Goal: Check status: Check status

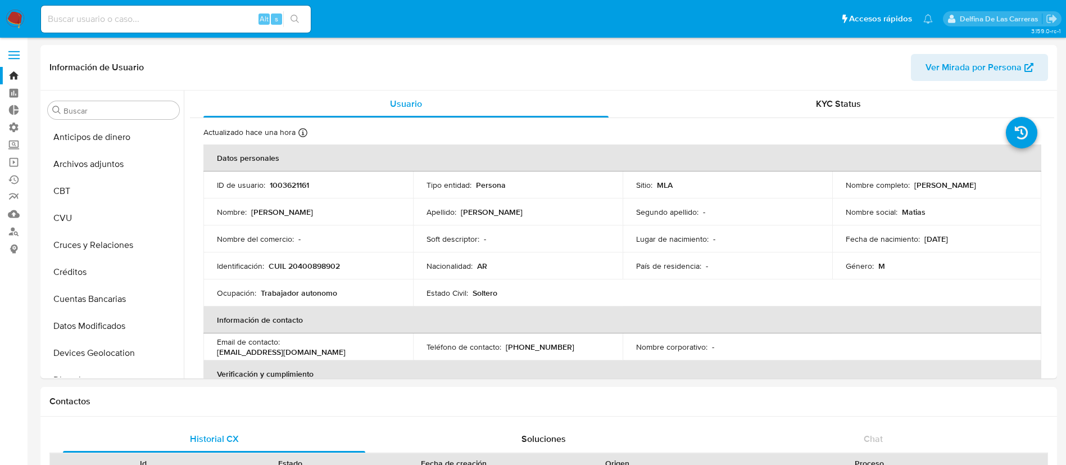
select select "10"
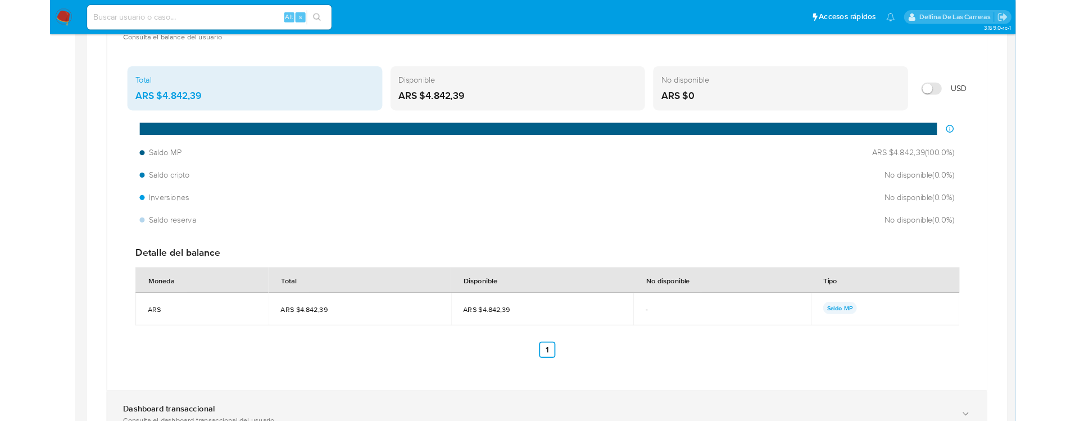
scroll to position [582, 0]
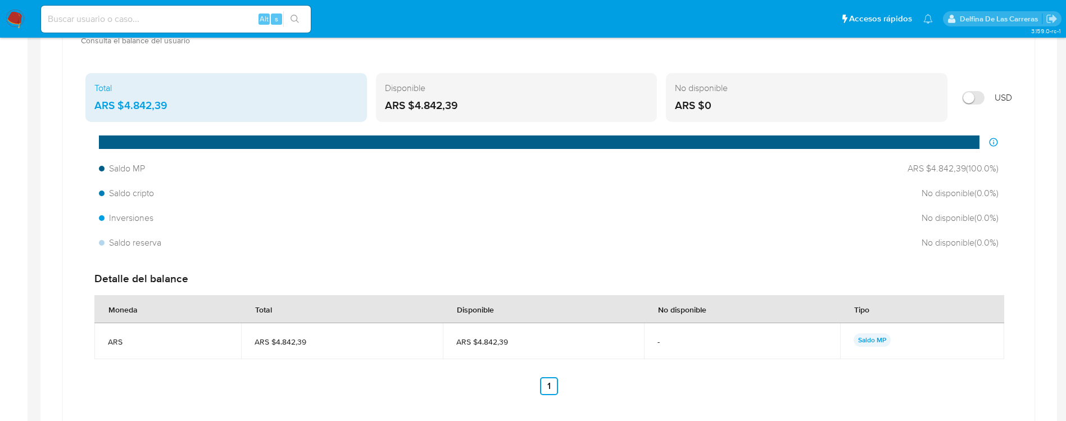
click at [186, 2] on nav "Pausado Ver notificaciones Alt s Accesos rápidos Presiona las siguientes teclas…" at bounding box center [533, 19] width 1066 height 38
click at [187, 20] on input at bounding box center [176, 19] width 270 height 15
paste input "2186268279"
type input "2186268279"
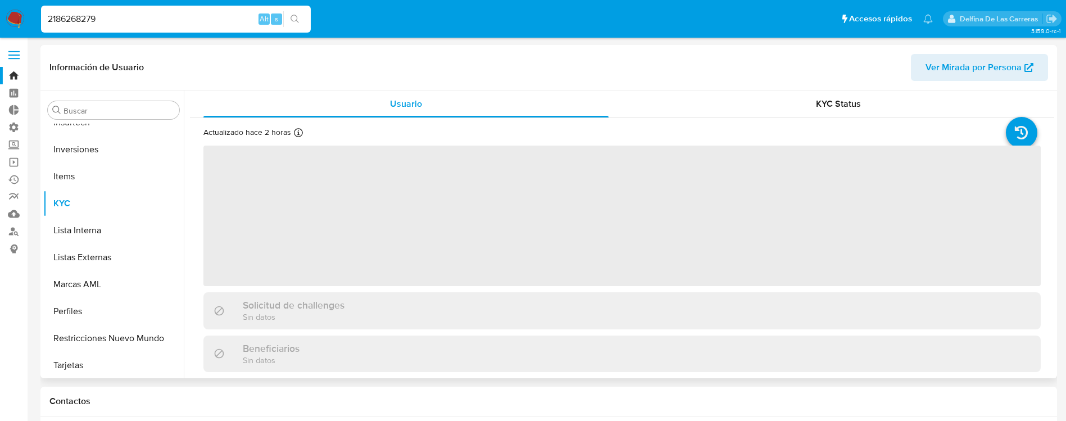
scroll to position [529, 0]
select select "10"
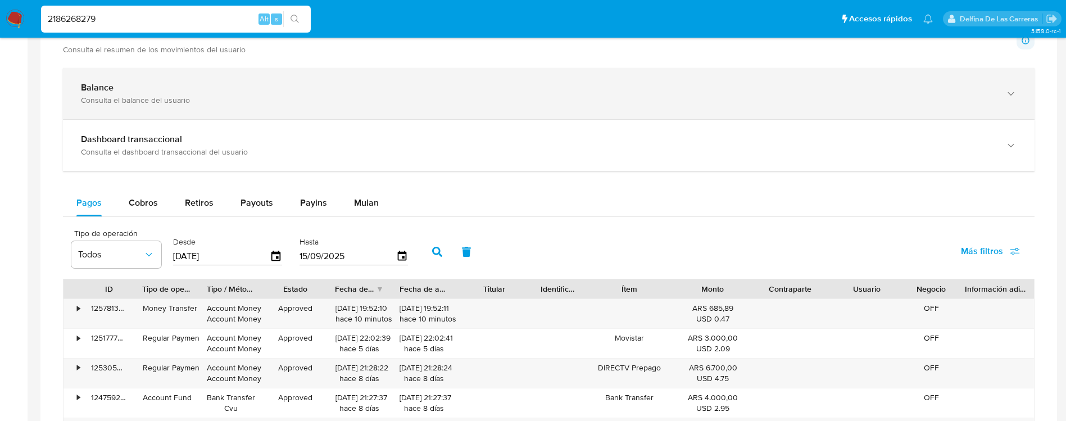
scroll to position [590, 0]
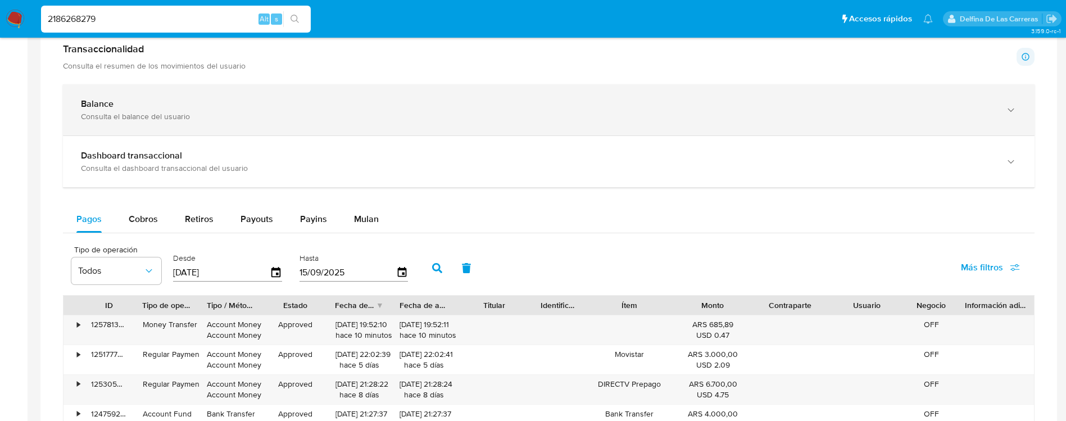
click at [143, 113] on div "Consulta el balance del usuario" at bounding box center [537, 116] width 913 height 10
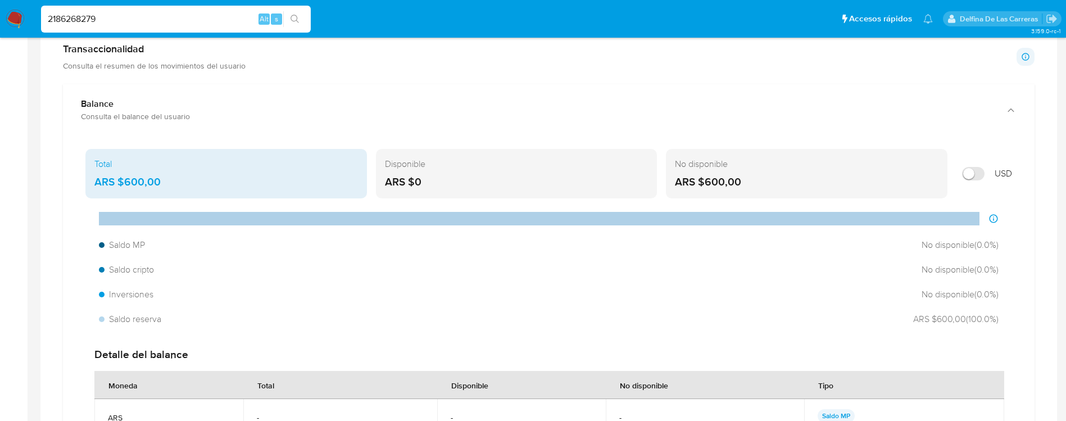
drag, startPoint x: 103, startPoint y: 14, endPoint x: 0, endPoint y: 21, distance: 103.7
click at [0, 21] on nav "Pausado Ver notificaciones 2186268279 Alt s Accesos rápidos Presiona las siguie…" at bounding box center [533, 19] width 1066 height 38
paste input "393548162"
type input "2393548162"
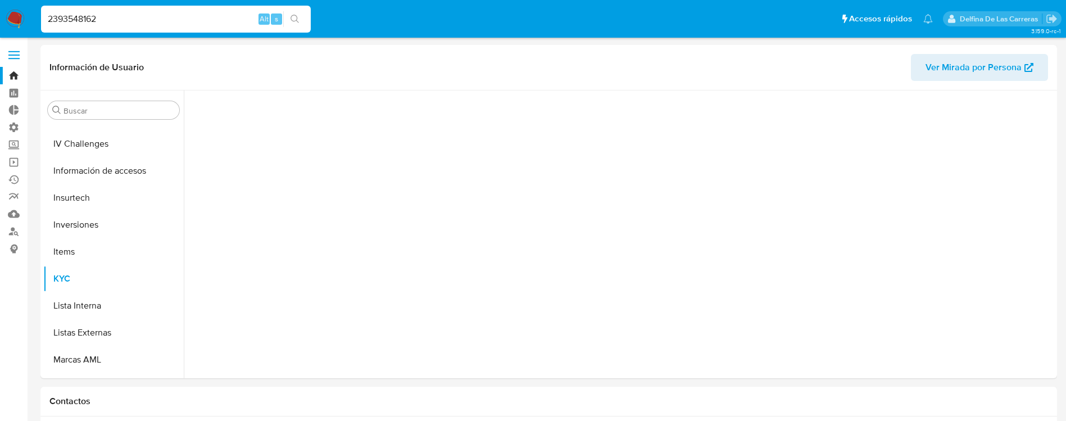
scroll to position [529, 0]
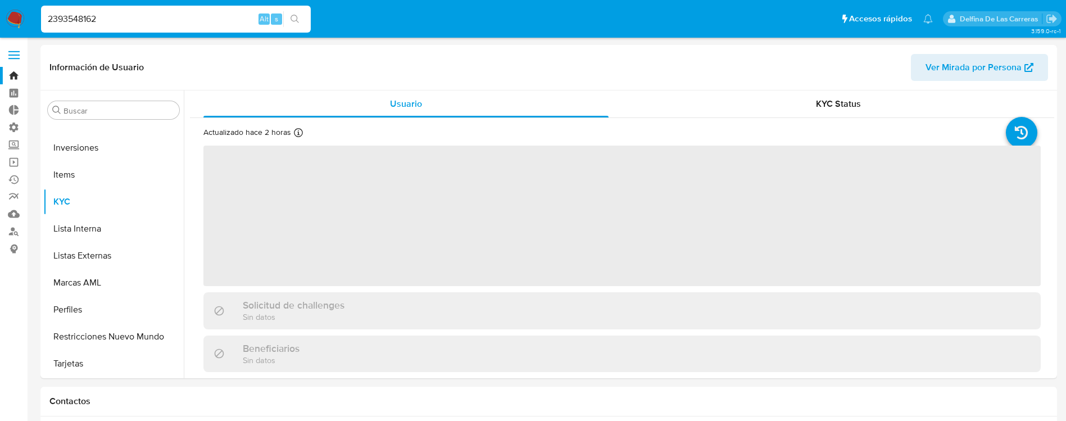
select select "10"
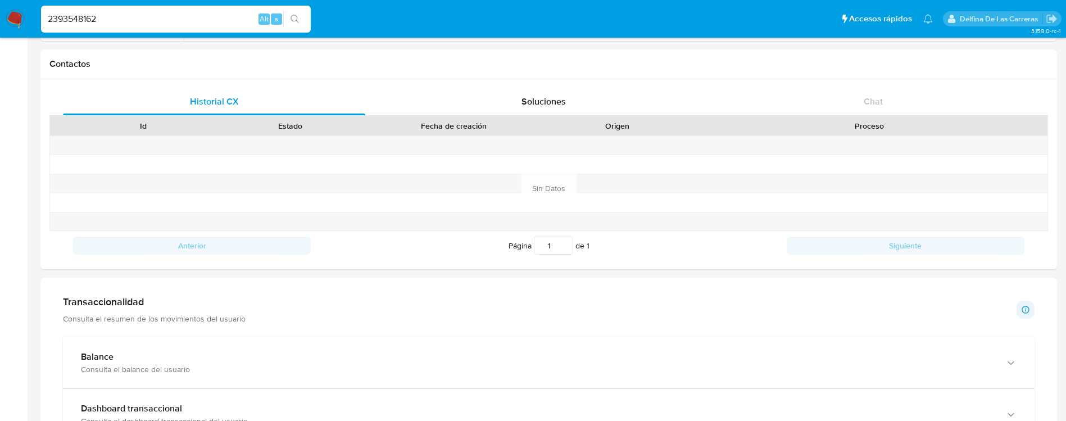
scroll to position [590, 0]
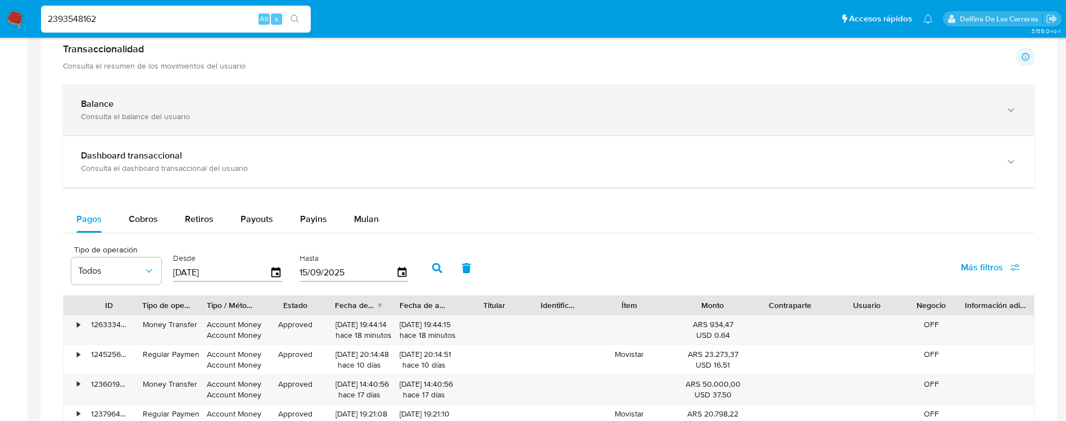
click at [197, 110] on div "Balance Consulta el balance del usuario" at bounding box center [537, 109] width 913 height 23
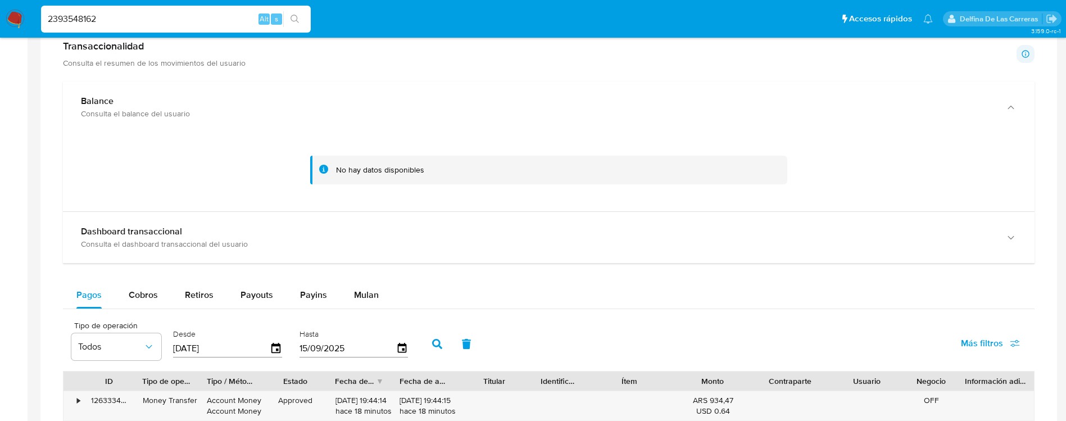
scroll to position [675, 0]
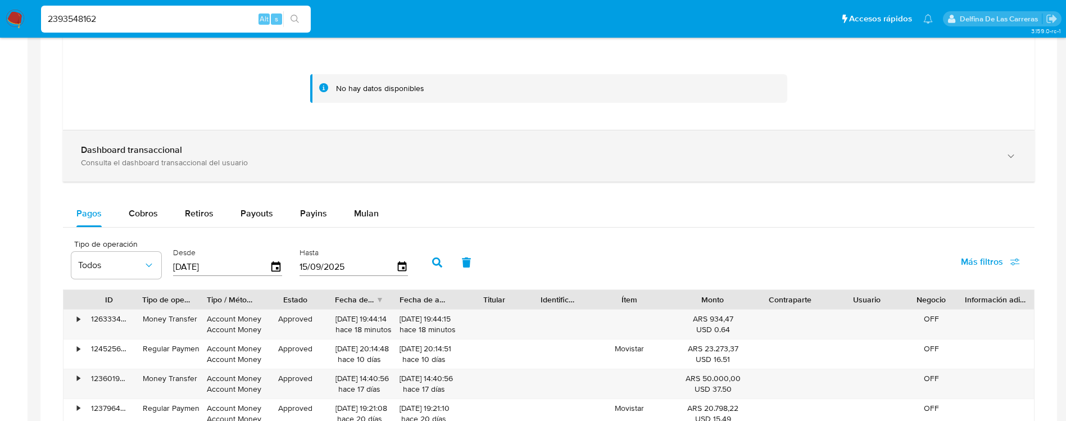
click at [194, 155] on div "Dashboard transaccional" at bounding box center [537, 149] width 913 height 11
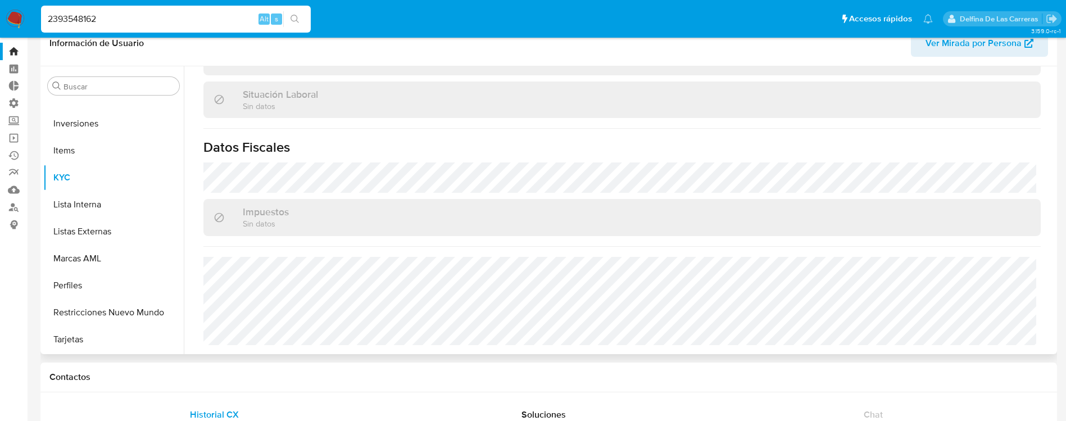
scroll to position [0, 0]
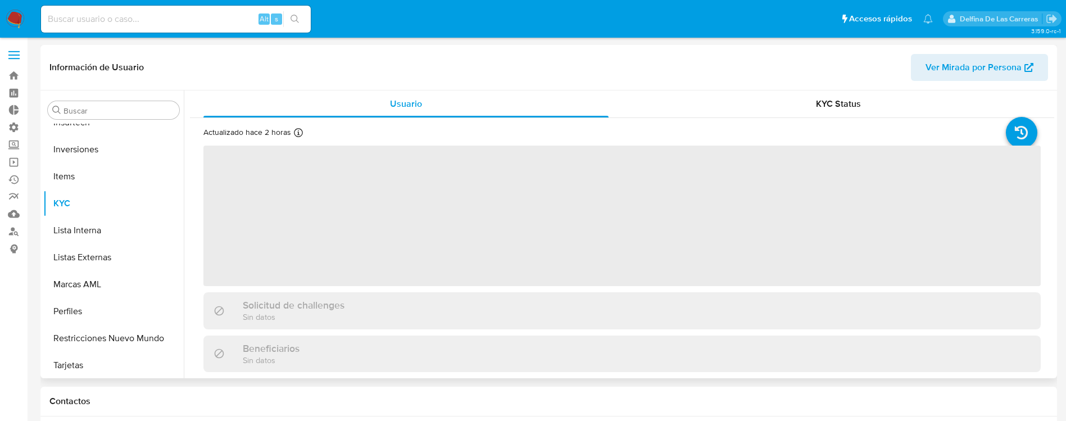
scroll to position [529, 0]
select select "10"
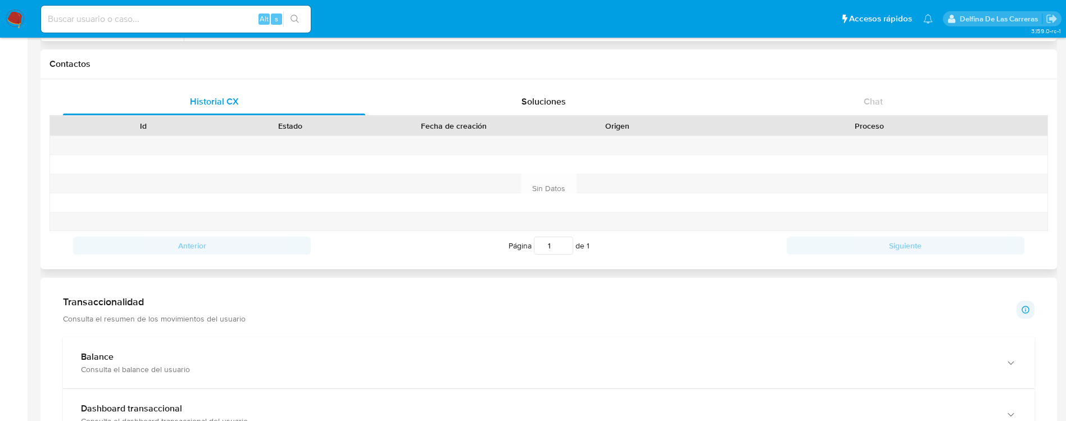
scroll to position [506, 0]
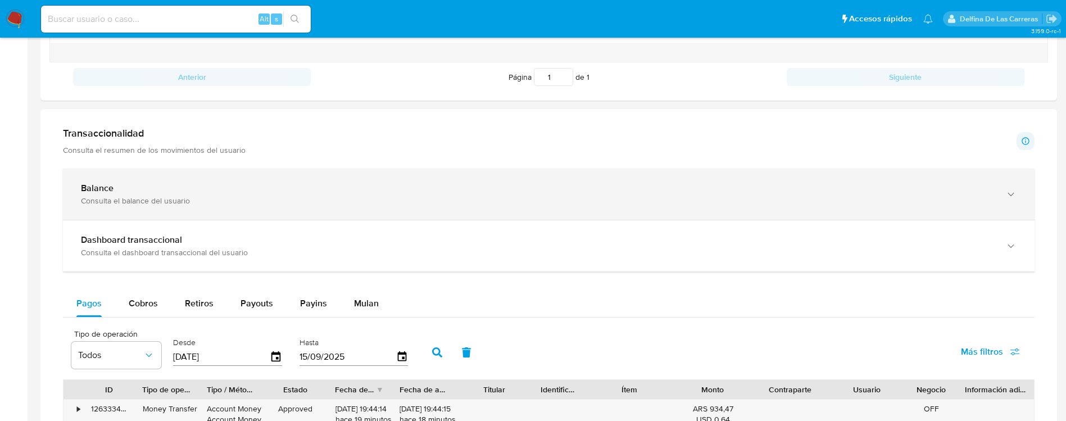
click at [137, 188] on div "Balance" at bounding box center [537, 188] width 913 height 11
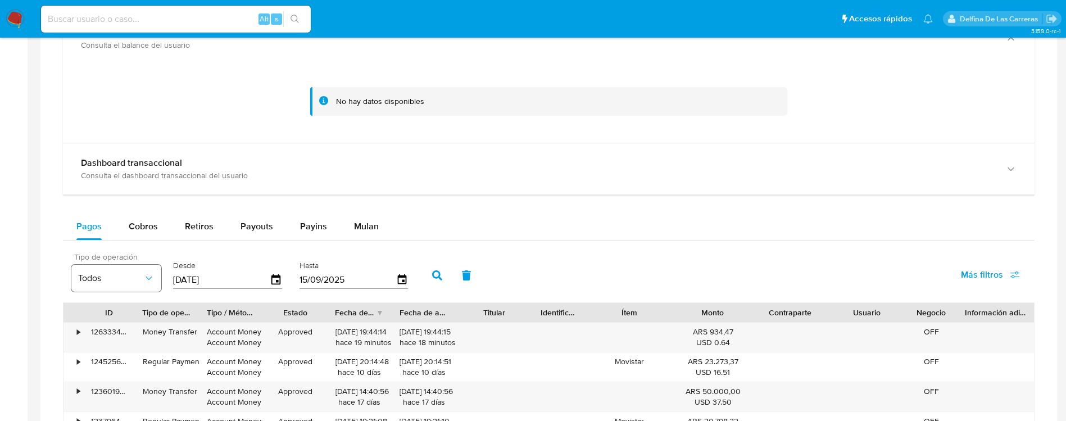
scroll to position [675, 0]
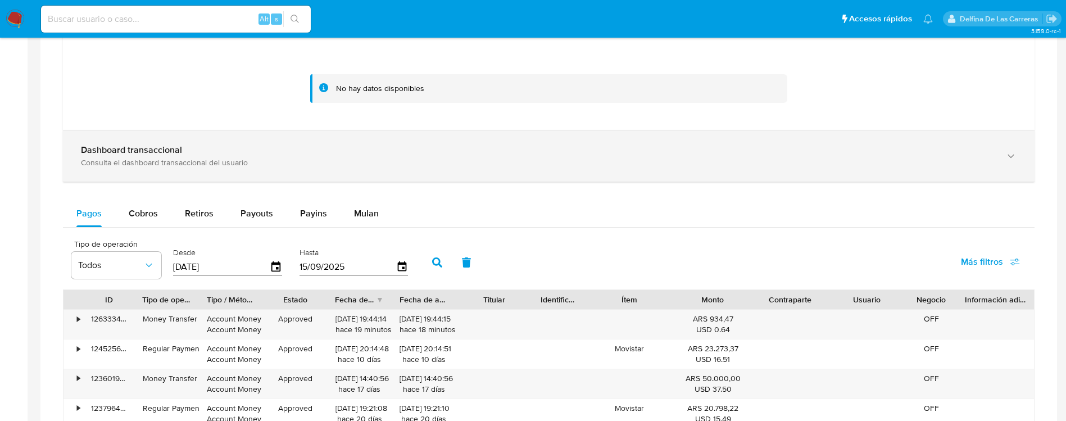
click at [177, 162] on div "Consulta el dashboard transaccional del usuario" at bounding box center [537, 162] width 913 height 10
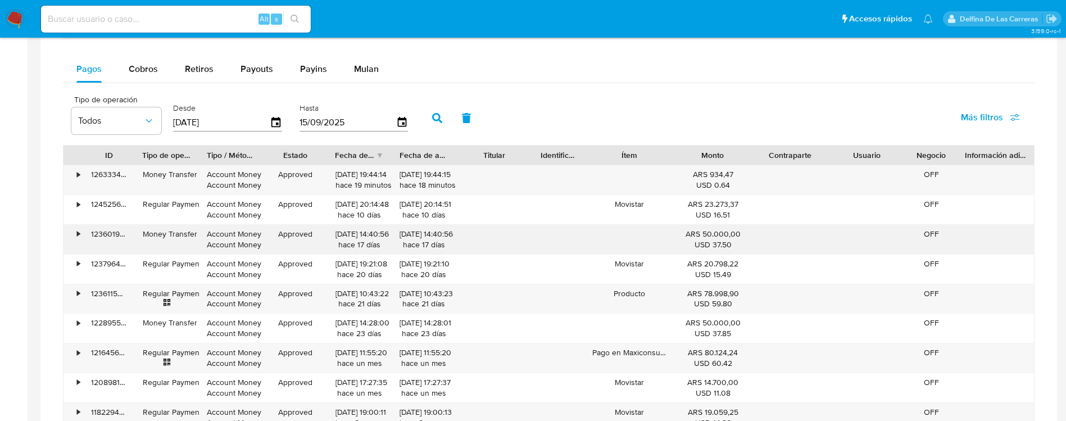
scroll to position [1349, 0]
click at [75, 171] on div "• 126333416850 Money Transfer Account Money Account Money Approved [DATE] 19:44…" at bounding box center [549, 178] width 971 height 29
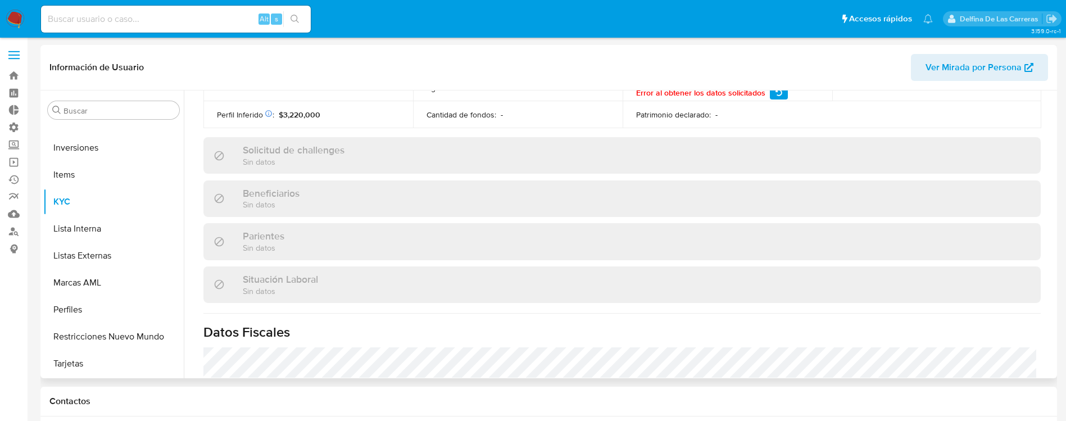
scroll to position [160, 0]
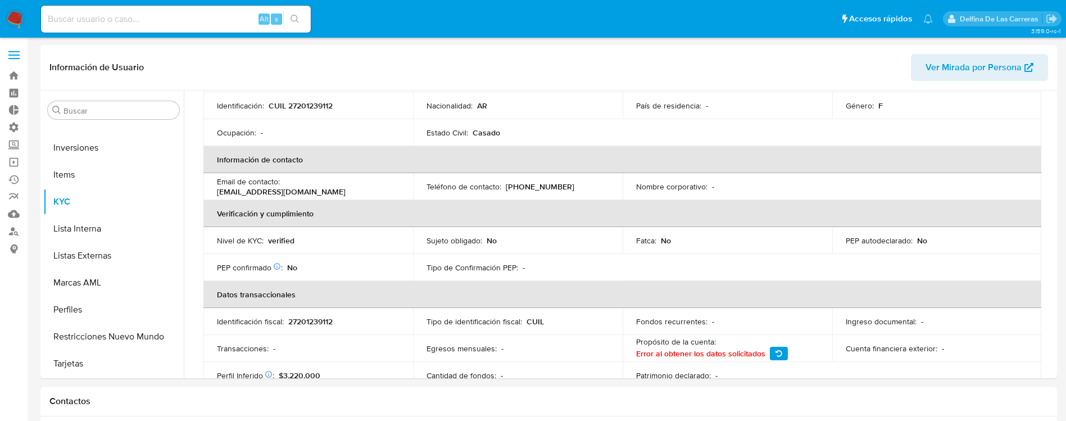
click at [108, 21] on input at bounding box center [176, 19] width 270 height 15
paste input "1868217022"
type input "1868217022"
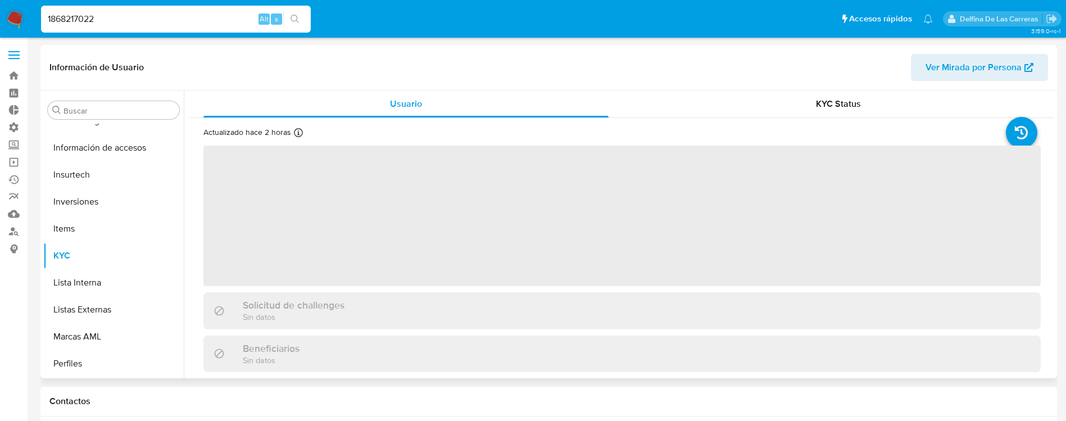
scroll to position [529, 0]
select select "10"
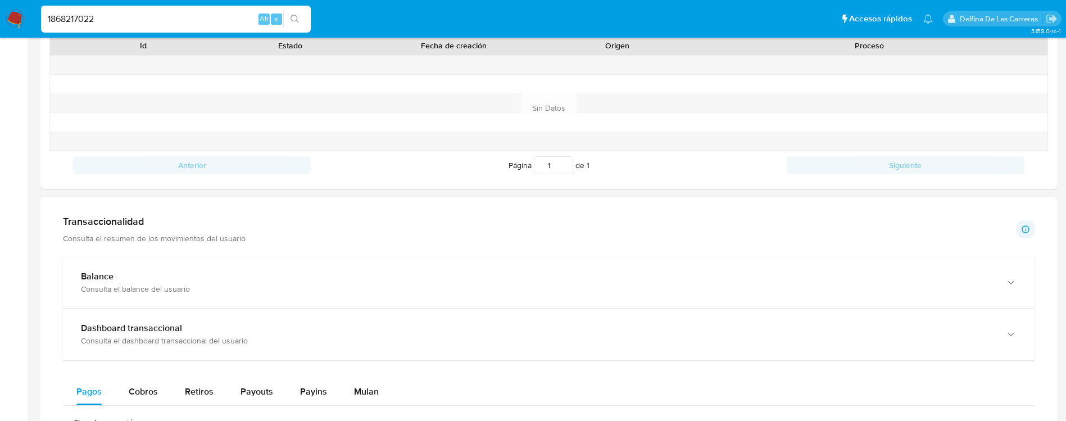
scroll to position [506, 0]
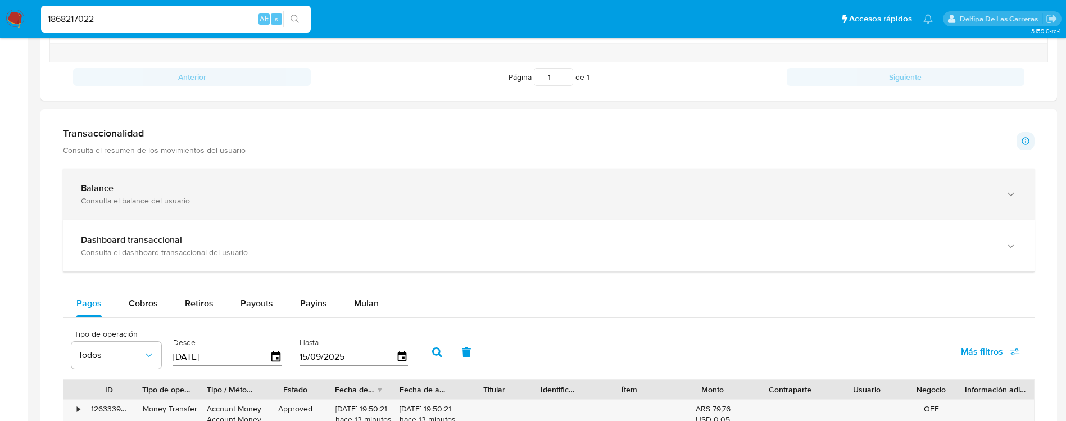
click at [133, 181] on div "Balance Consulta el balance del usuario" at bounding box center [549, 194] width 972 height 51
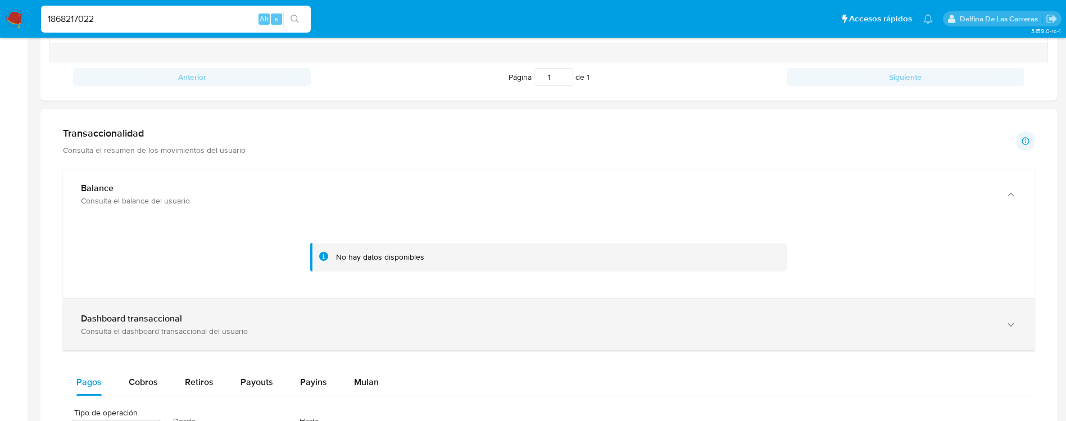
click at [267, 322] on div "Dashboard transaccional" at bounding box center [537, 318] width 913 height 11
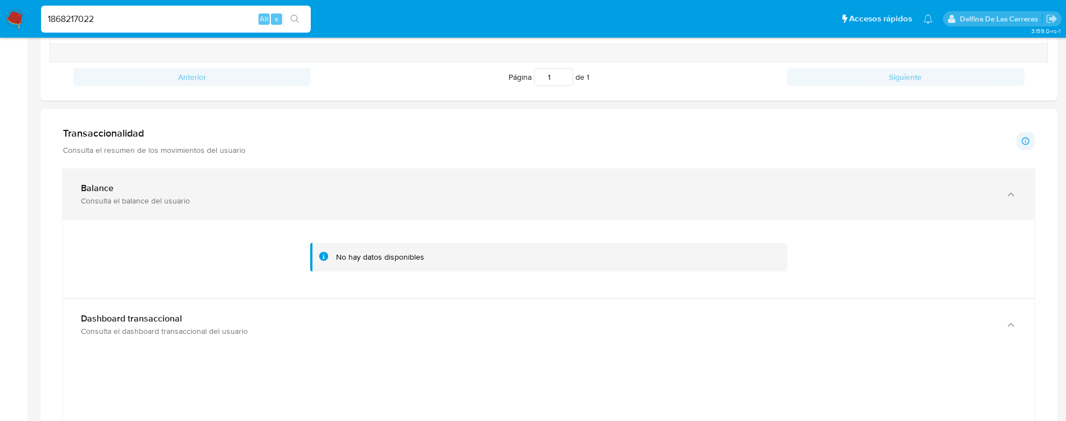
click at [198, 179] on div "Balance Consulta el balance del usuario" at bounding box center [549, 194] width 972 height 51
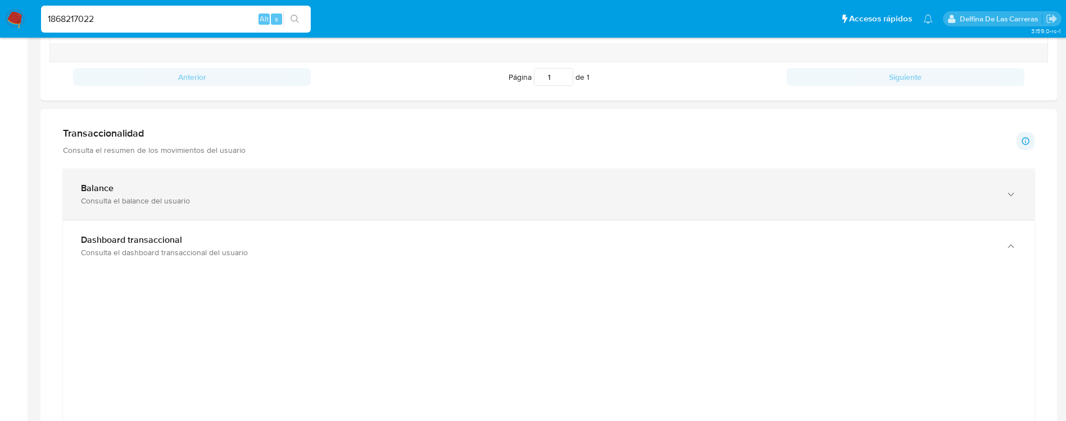
click at [332, 173] on div "Balance Consulta el balance del usuario" at bounding box center [549, 194] width 972 height 51
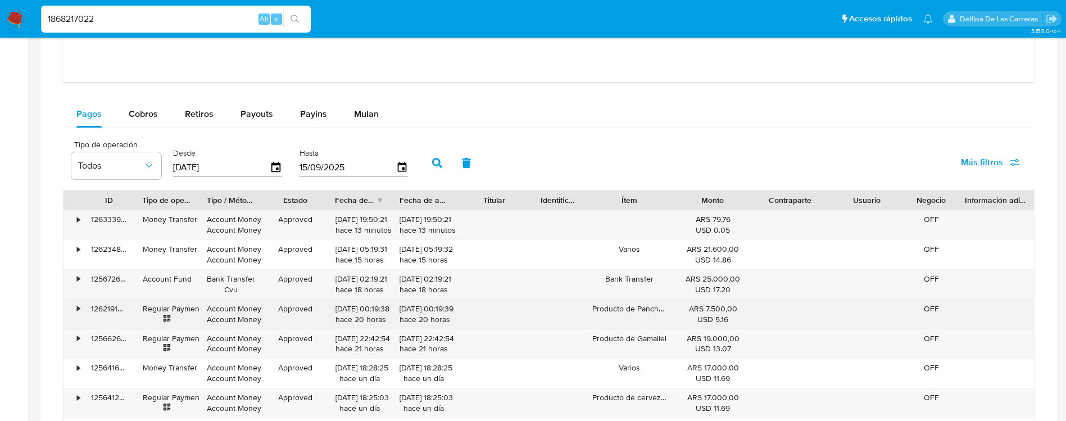
scroll to position [1349, 0]
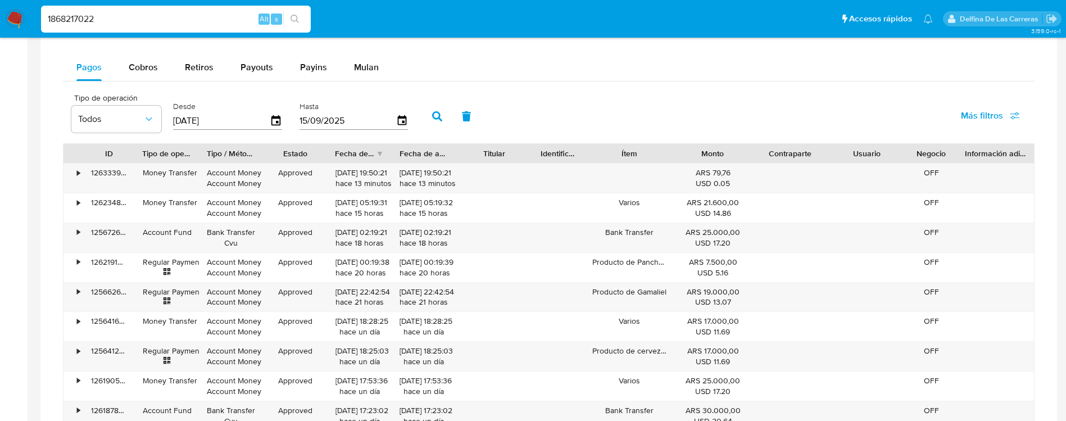
click at [87, 20] on input "1868217022" at bounding box center [176, 19] width 270 height 15
paste input "003621161"
type input "1003621161"
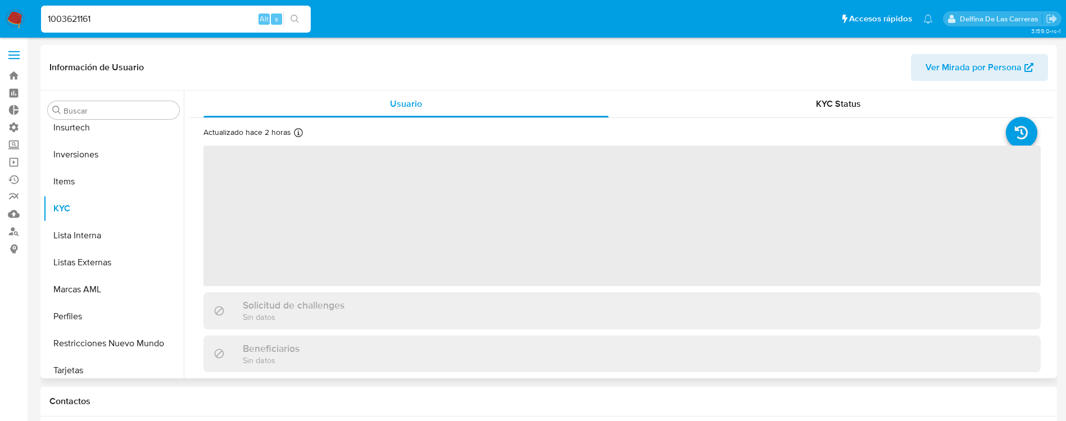
scroll to position [529, 0]
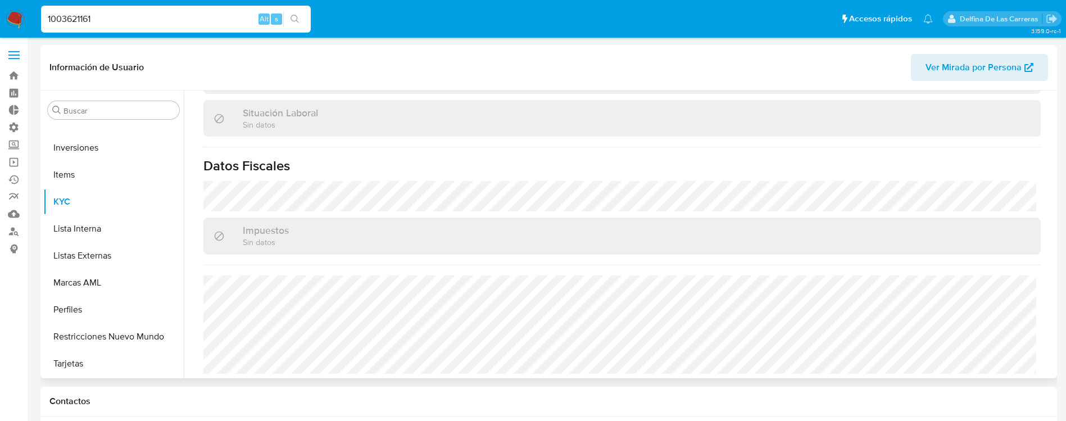
select select "10"
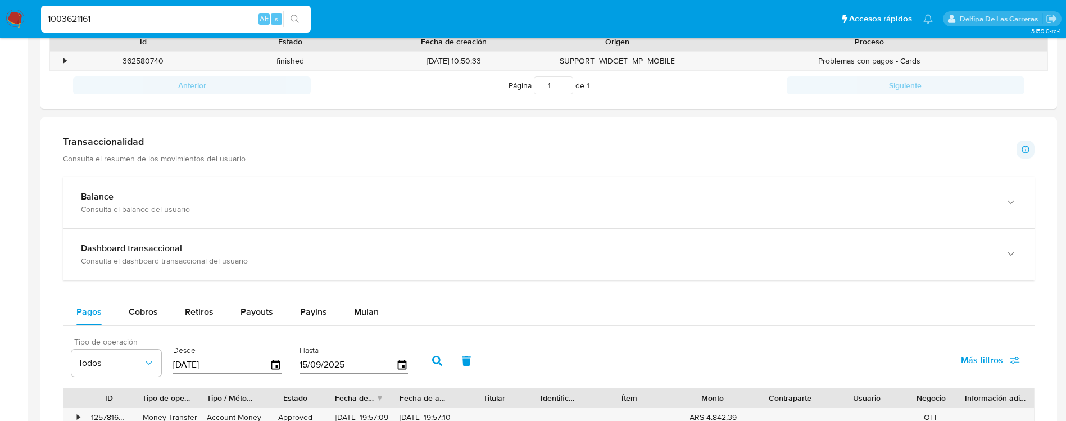
scroll to position [506, 0]
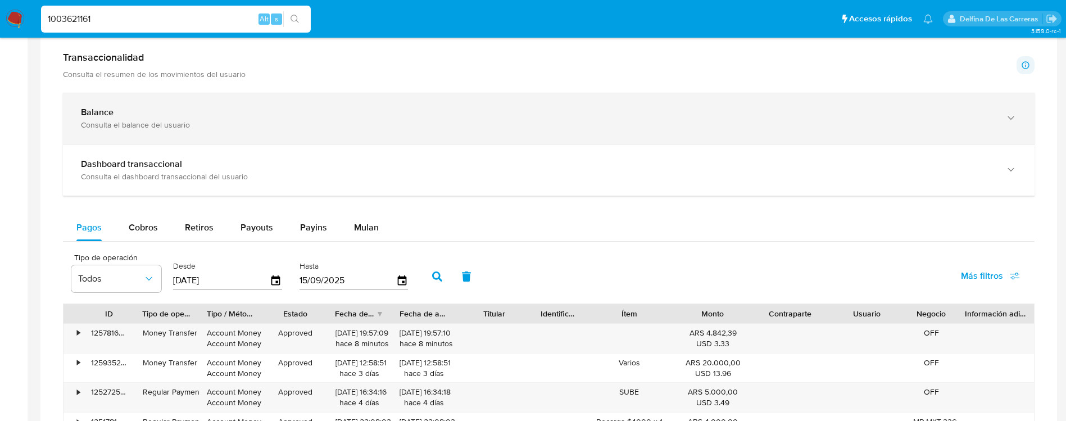
click at [121, 120] on div "Consulta el balance del usuario" at bounding box center [537, 125] width 913 height 10
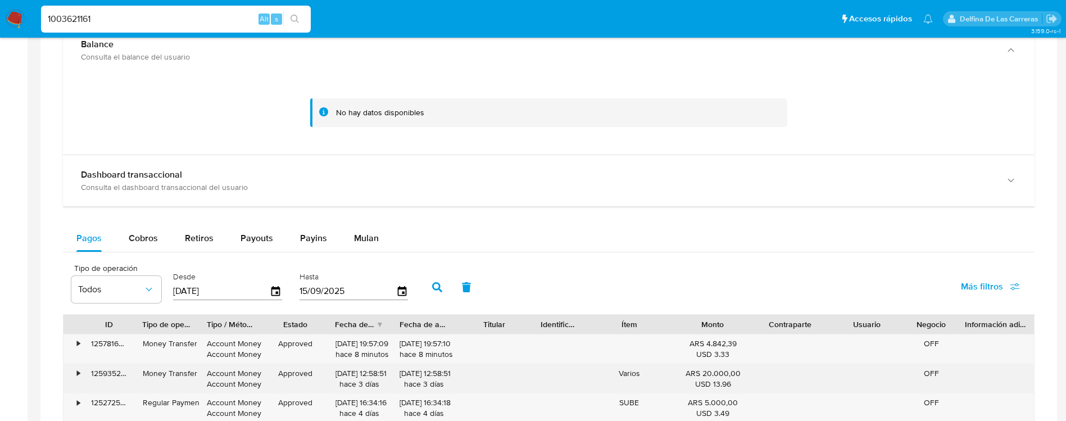
scroll to position [675, 0]
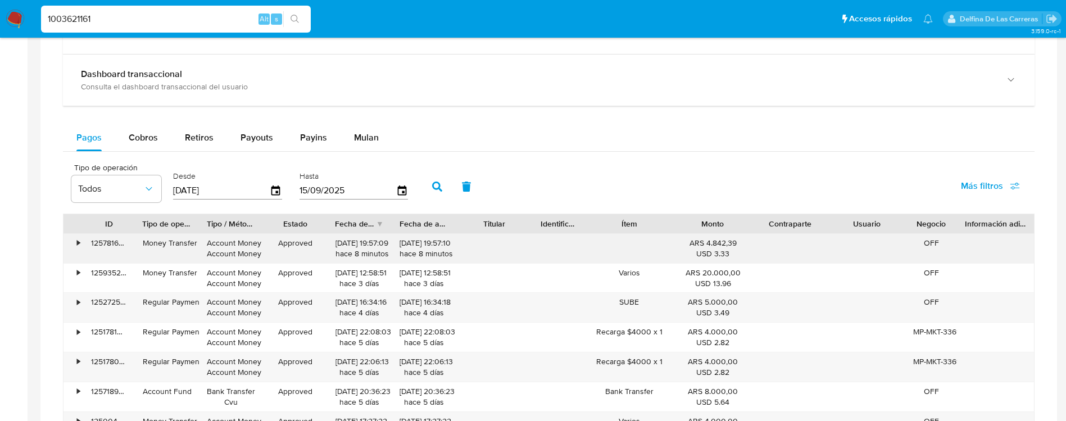
click at [71, 237] on div "•" at bounding box center [74, 248] width 20 height 29
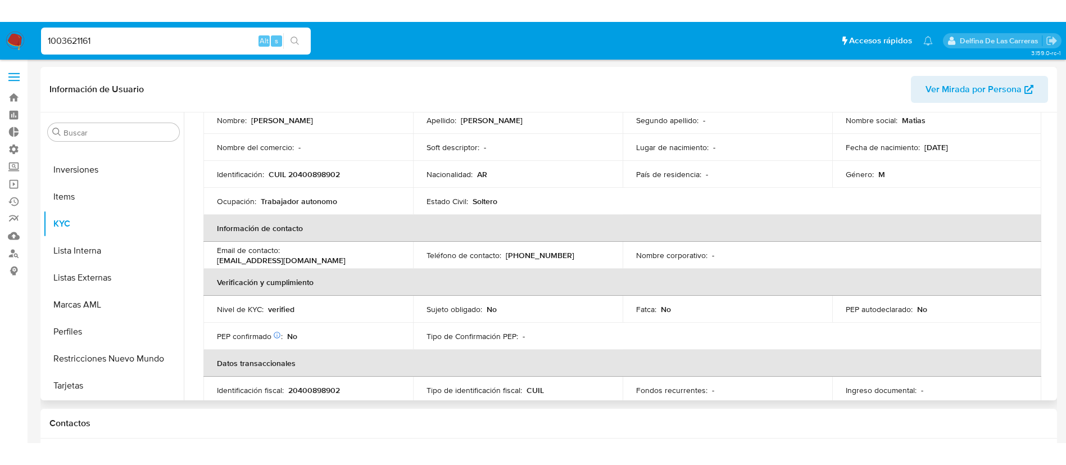
scroll to position [0, 0]
